Goal: Information Seeking & Learning: Obtain resource

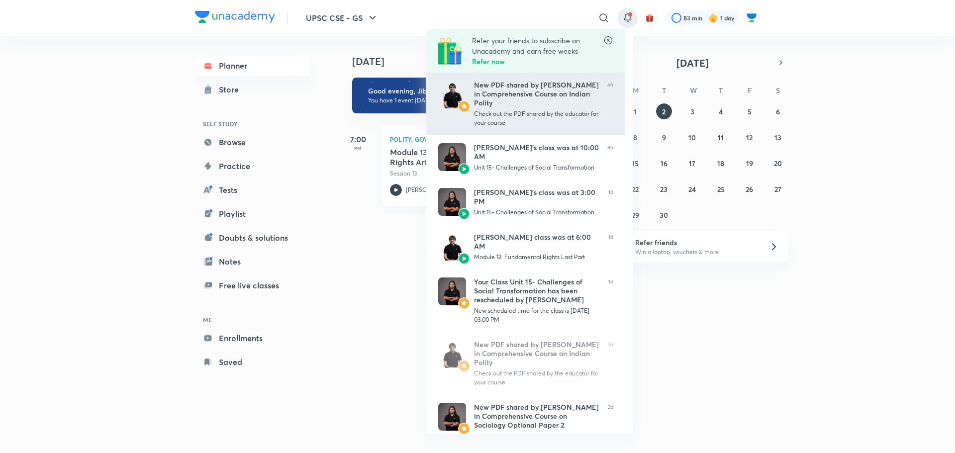
click at [542, 95] on div "New PDF shared by [PERSON_NAME] in Comprehensive Course on Indian Polity" at bounding box center [536, 94] width 125 height 27
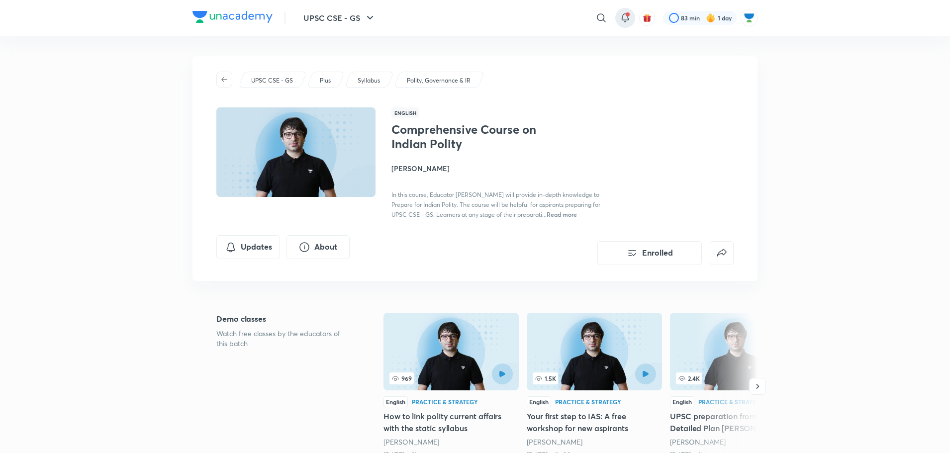
click at [621, 21] on icon at bounding box center [625, 18] width 12 height 12
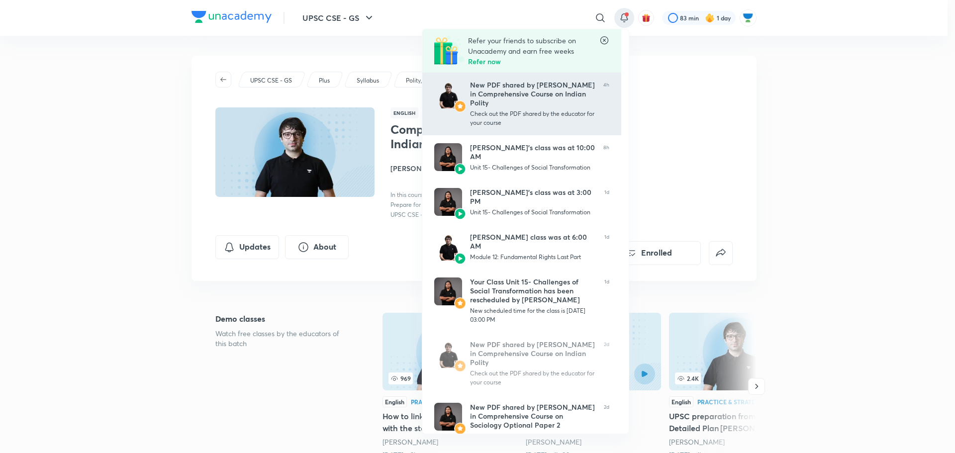
click at [549, 104] on div "New PDF shared by [PERSON_NAME] in Comprehensive Course on Indian Polity" at bounding box center [532, 94] width 125 height 27
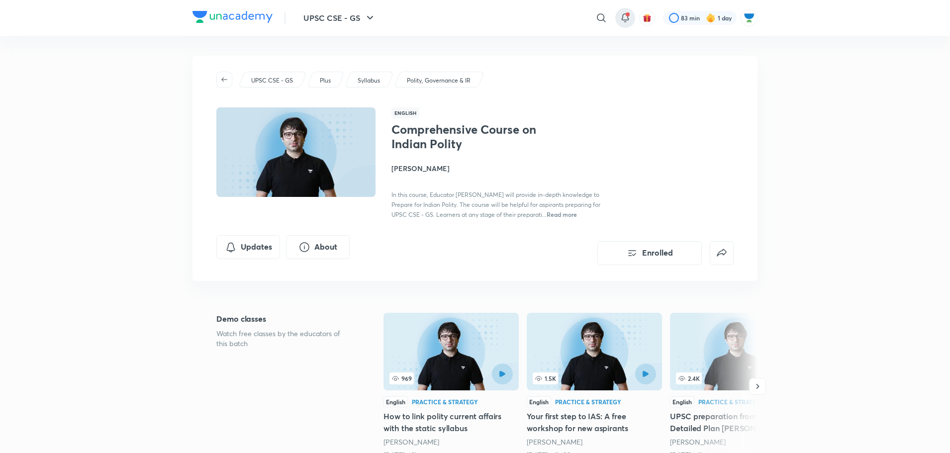
click at [626, 18] on icon at bounding box center [625, 18] width 12 height 12
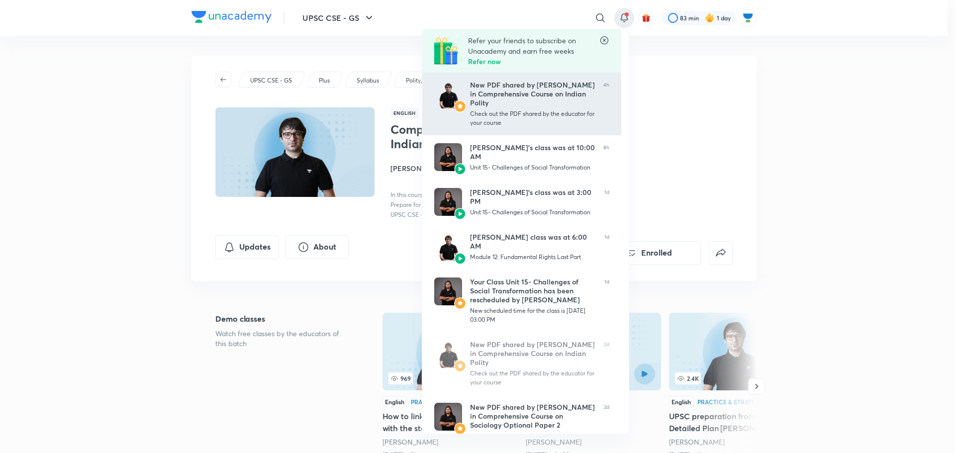
click at [532, 92] on div "New PDF shared by [PERSON_NAME] in Comprehensive Course on Indian Polity" at bounding box center [532, 94] width 125 height 27
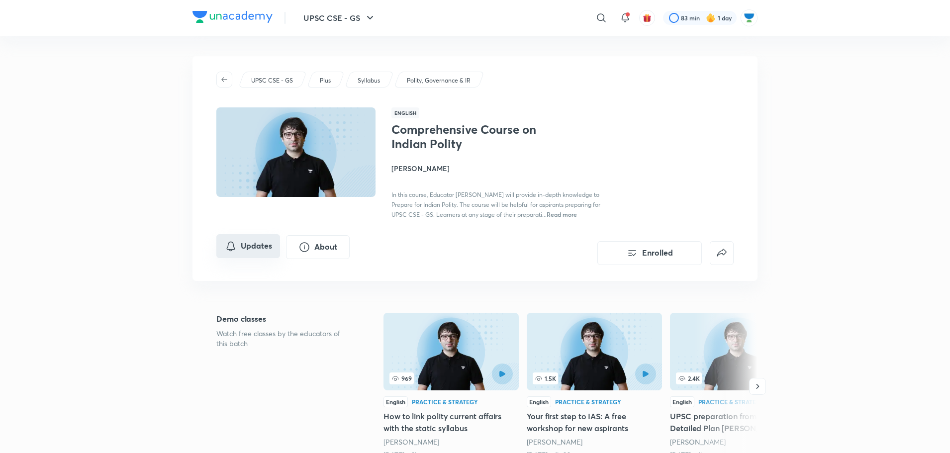
click at [254, 239] on button "Updates" at bounding box center [248, 246] width 64 height 24
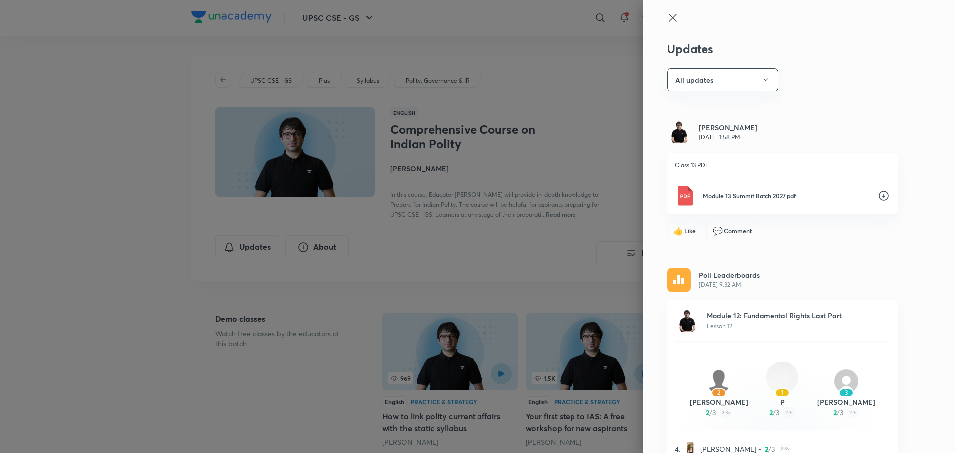
click at [743, 197] on p "Module 13 Summit Batch 2027.pdf" at bounding box center [786, 196] width 167 height 9
